Goal: Complete application form

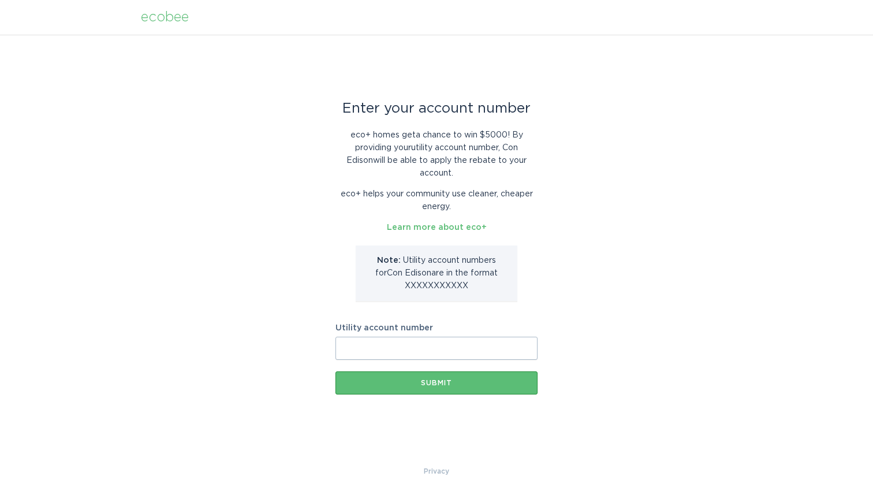
click at [402, 336] on input "Utility account number" at bounding box center [436, 347] width 202 height 23
type input "81348132200"
drag, startPoint x: 404, startPoint y: 279, endPoint x: 456, endPoint y: 276, distance: 52.0
click at [456, 276] on p "Note: Utility account number s for Con Edison are in the format XXXXXXXXXXX" at bounding box center [436, 273] width 144 height 38
click at [441, 372] on button "Submit" at bounding box center [436, 382] width 202 height 23
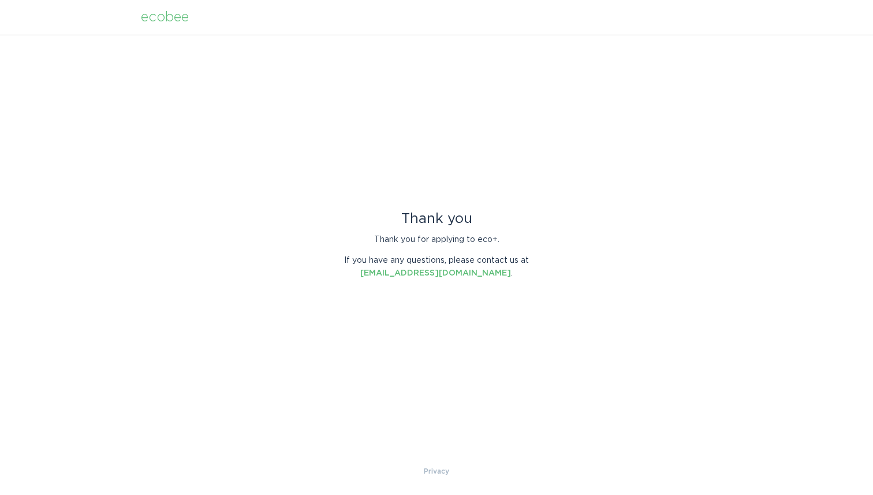
click at [454, 177] on div "Thank you Thank you for applying to eco+. If you have any questions, please con…" at bounding box center [436, 250] width 873 height 430
